Goal: Information Seeking & Learning: Find specific fact

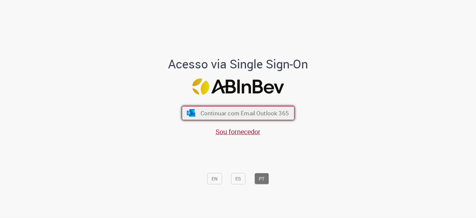
click at [211, 111] on span "Continuar com Email Outlook 365" at bounding box center [244, 113] width 88 height 8
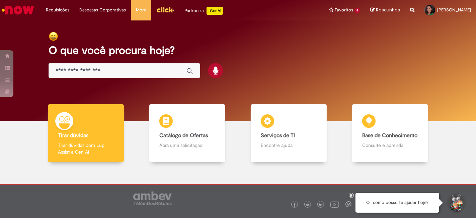
click at [98, 70] on input "Basta digitar aqui" at bounding box center [118, 71] width 124 height 8
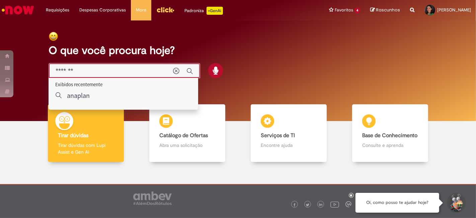
type input "*******"
